Goal: Information Seeking & Learning: Learn about a topic

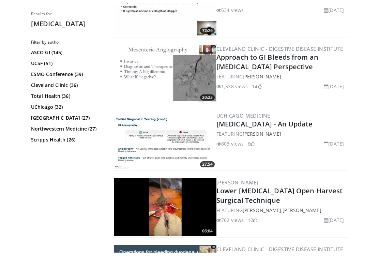
scroll to position [964, 0]
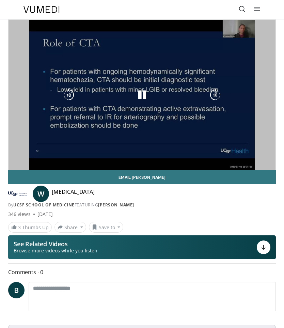
click at [192, 127] on div "10 seconds Tap to unmute" at bounding box center [142, 95] width 267 height 150
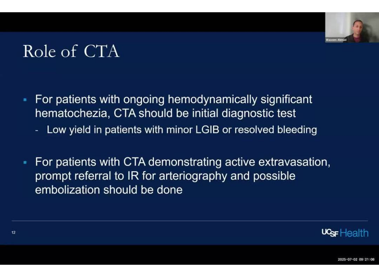
click at [192, 145] on icon "Video Player" at bounding box center [189, 138] width 19 height 19
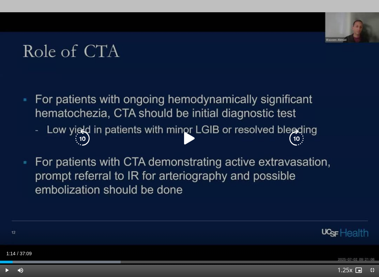
click at [191, 139] on icon "Video Player" at bounding box center [189, 138] width 19 height 19
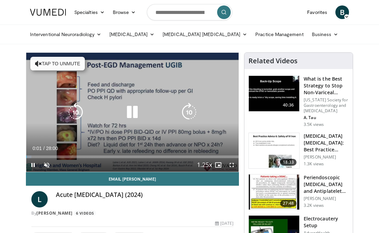
click at [130, 111] on icon "Video Player" at bounding box center [132, 112] width 19 height 19
click at [130, 116] on icon "Video Player" at bounding box center [132, 112] width 19 height 19
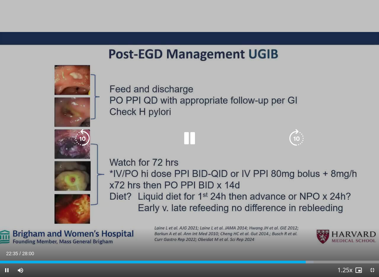
click at [192, 138] on icon "Video Player" at bounding box center [189, 138] width 19 height 19
click at [188, 138] on icon "Video Player" at bounding box center [189, 138] width 19 height 19
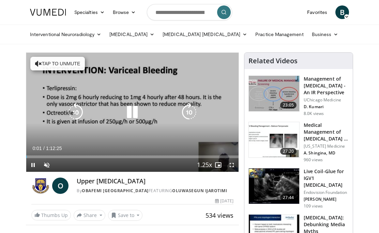
click at [132, 107] on icon "Video Player" at bounding box center [132, 112] width 19 height 19
click at [73, 64] on div "10 seconds Tap to unmute" at bounding box center [132, 112] width 212 height 119
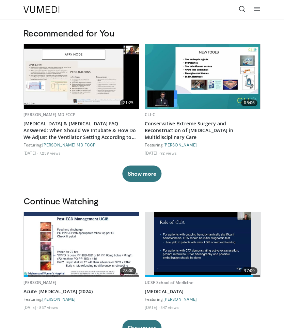
click at [243, 7] on icon at bounding box center [242, 8] width 7 height 7
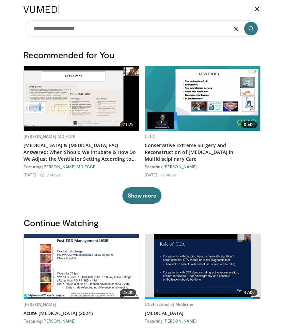
type input "**********"
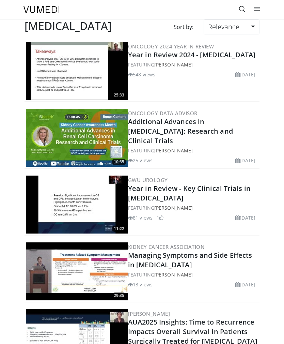
click at [251, 28] on link "Relevance" at bounding box center [232, 26] width 56 height 15
click at [230, 88] on link "Newest" at bounding box center [231, 87] width 54 height 11
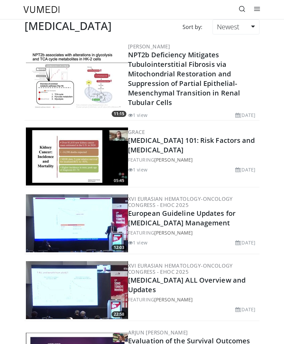
click at [246, 28] on link "Newest" at bounding box center [235, 26] width 47 height 15
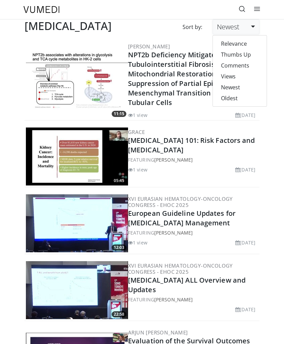
click at [239, 43] on link "Relevance" at bounding box center [240, 43] width 54 height 11
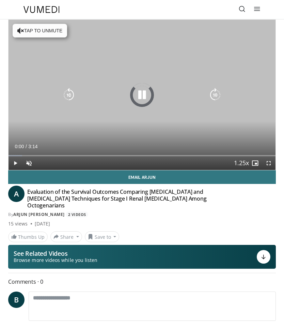
click at [142, 94] on icon "Video Player" at bounding box center [142, 95] width 14 height 14
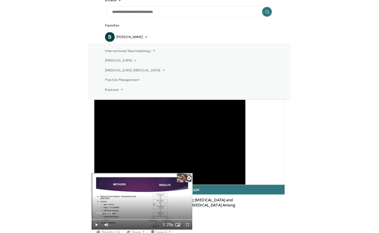
scroll to position [78, 0]
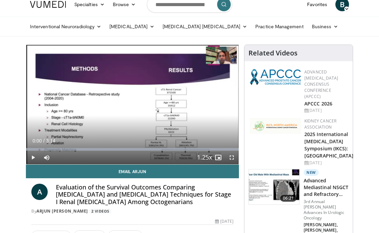
click at [140, 103] on icon "Video Player" at bounding box center [132, 104] width 19 height 19
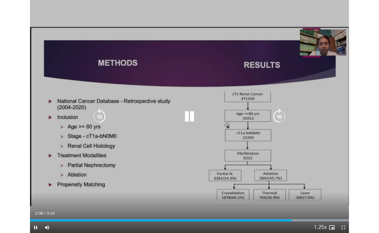
scroll to position [8, 0]
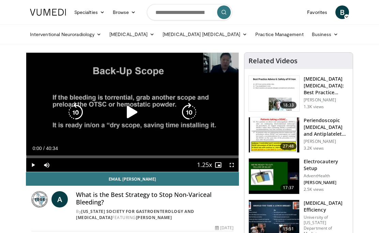
click at [128, 112] on icon "Video Player" at bounding box center [132, 112] width 19 height 19
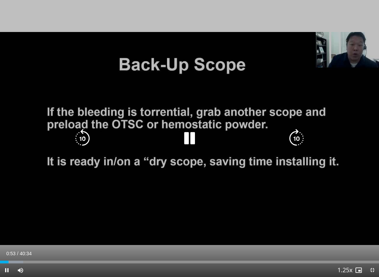
click at [193, 143] on icon "Video Player" at bounding box center [189, 138] width 19 height 19
click at [184, 138] on icon "Video Player" at bounding box center [189, 138] width 19 height 19
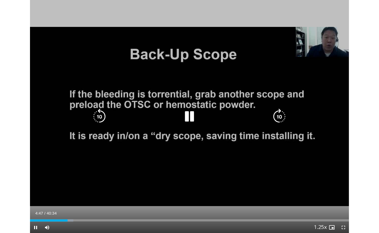
scroll to position [12, 0]
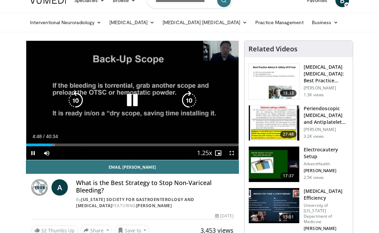
click at [137, 101] on icon "Video Player" at bounding box center [132, 100] width 19 height 19
click at [130, 106] on icon "Video Player" at bounding box center [132, 100] width 19 height 19
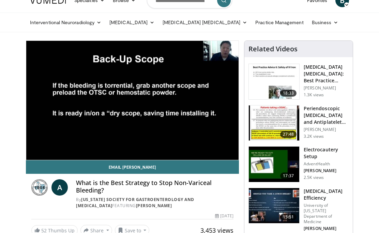
click at [163, 125] on div "10 seconds Tap to unmute" at bounding box center [132, 100] width 212 height 119
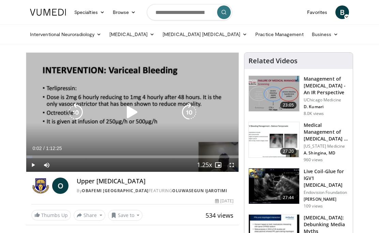
click at [128, 113] on icon "Video Player" at bounding box center [132, 112] width 19 height 19
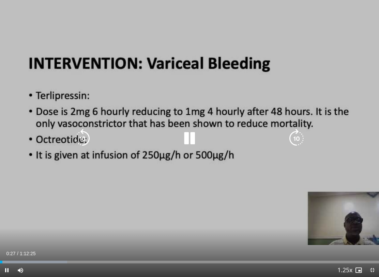
click at [295, 138] on icon "Video Player" at bounding box center [296, 138] width 19 height 19
click at [297, 131] on icon "Video Player" at bounding box center [296, 138] width 19 height 19
click at [296, 136] on icon "Video Player" at bounding box center [296, 138] width 19 height 19
click at [297, 129] on div "30 seconds Tap to unmute" at bounding box center [189, 138] width 379 height 277
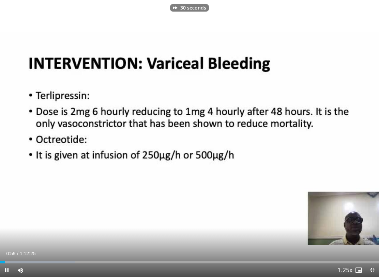
click at [301, 129] on icon "Video Player" at bounding box center [296, 138] width 19 height 19
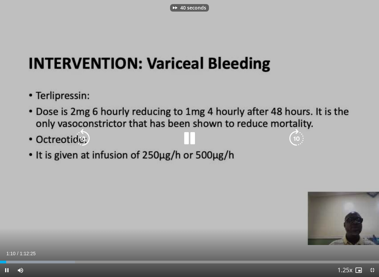
click at [297, 136] on icon "Video Player" at bounding box center [296, 138] width 19 height 19
click at [294, 131] on icon "Video Player" at bounding box center [296, 138] width 19 height 19
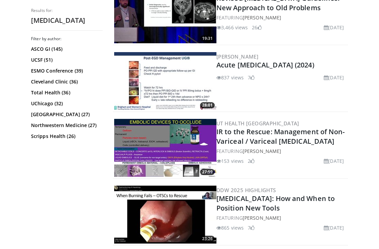
scroll to position [447, 0]
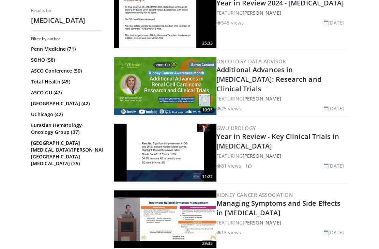
scroll to position [106, 0]
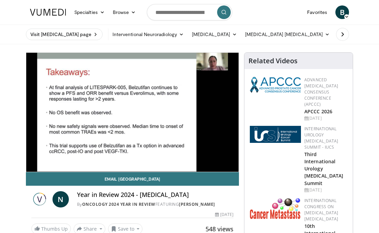
click at [150, 142] on div "10 seconds Tap to unmute" at bounding box center [132, 112] width 212 height 119
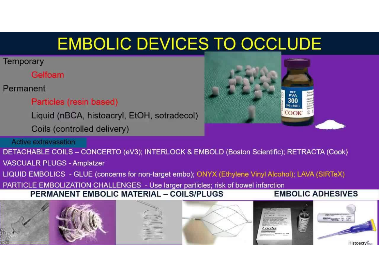
click at [65, 156] on div "10 seconds Tap to unmute" at bounding box center [189, 138] width 379 height 277
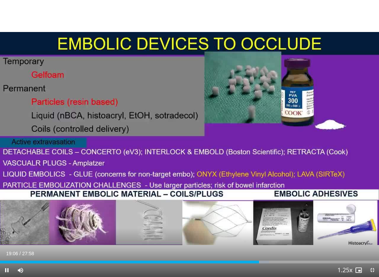
click at [84, 145] on icon "Video Player" at bounding box center [82, 138] width 19 height 19
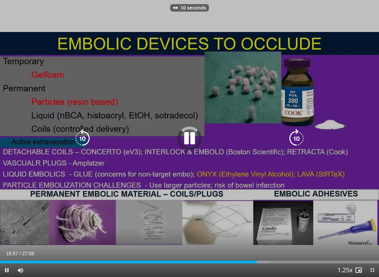
click at [85, 136] on icon "Video Player" at bounding box center [82, 138] width 19 height 19
click at [77, 143] on icon "Video Player" at bounding box center [82, 138] width 19 height 19
click at [80, 132] on icon "Video Player" at bounding box center [82, 138] width 19 height 19
click at [185, 141] on icon "Video Player" at bounding box center [189, 138] width 19 height 19
click at [184, 135] on icon "Video Player" at bounding box center [189, 138] width 19 height 19
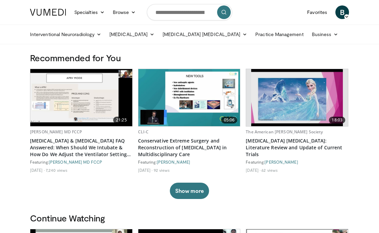
click at [158, 36] on link "[MEDICAL_DATA]" at bounding box center [131, 35] width 53 height 14
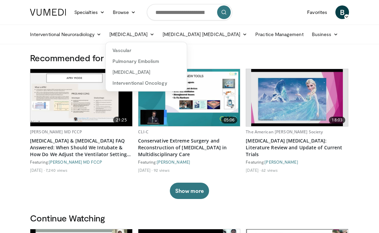
click at [155, 84] on link "Interventional Oncology" at bounding box center [146, 83] width 81 height 11
